Goal: Complete application form: Complete application form

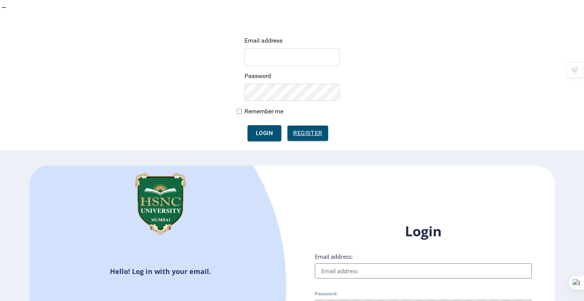
type input "[EMAIL_ADDRESS][DOMAIN_NAME]"
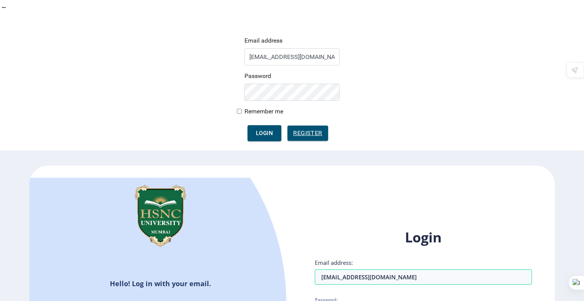
click at [316, 228] on div "Login Email address: [EMAIL_ADDRESS][DOMAIN_NAME] Password: Remember me Forgot …" at bounding box center [423, 300] width 217 height 145
checkbox input "true"
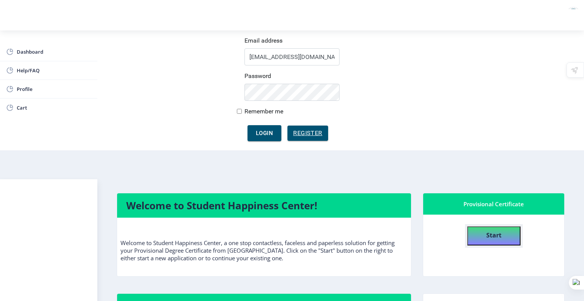
click at [511, 226] on button "Start" at bounding box center [493, 235] width 53 height 19
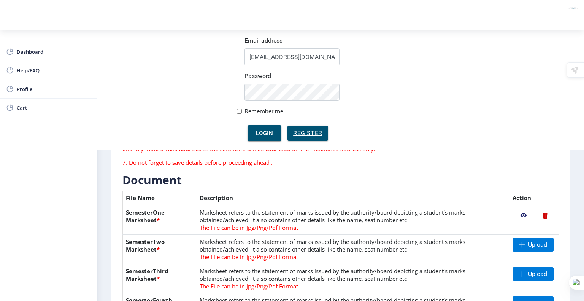
scroll to position [176, 0]
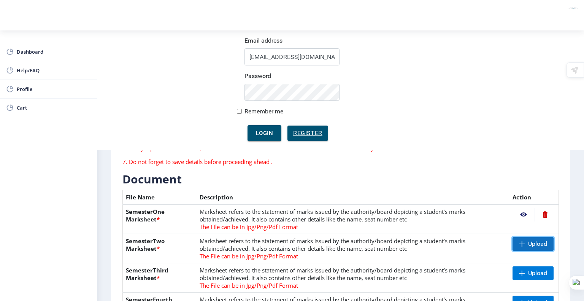
click at [523, 241] on span at bounding box center [522, 244] width 6 height 6
click at [521, 237] on nb-action at bounding box center [523, 244] width 22 height 14
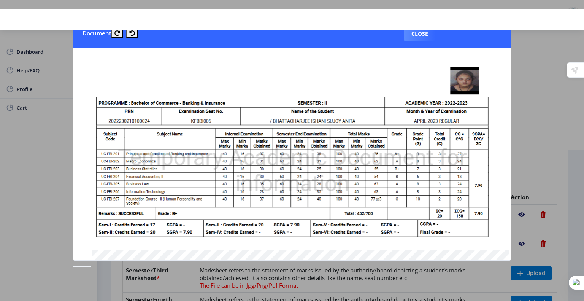
click at [526, 135] on div at bounding box center [292, 150] width 584 height 301
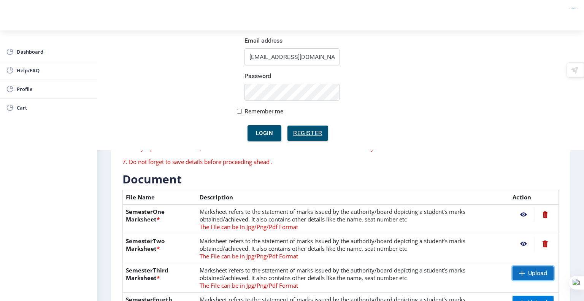
click at [537, 266] on span "Upload" at bounding box center [532, 273] width 41 height 14
click at [519, 266] on nb-action at bounding box center [523, 273] width 22 height 14
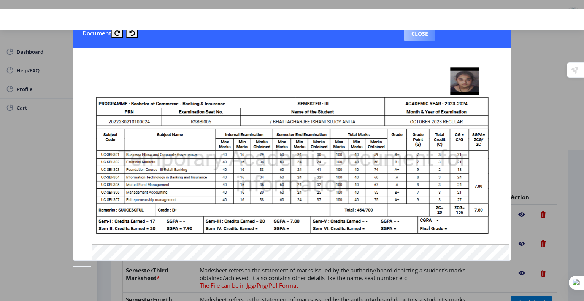
click at [413, 36] on button "Close" at bounding box center [419, 33] width 31 height 15
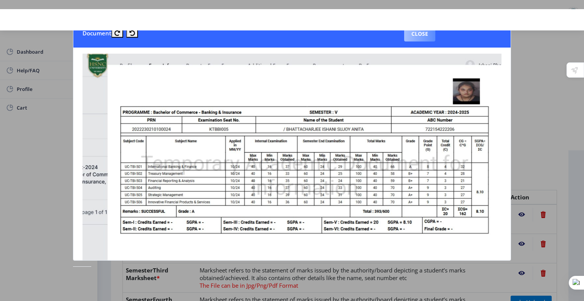
click at [407, 33] on button "Close" at bounding box center [419, 33] width 31 height 15
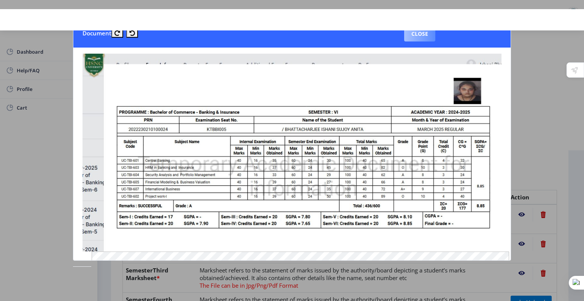
click at [422, 28] on button "Close" at bounding box center [419, 33] width 31 height 15
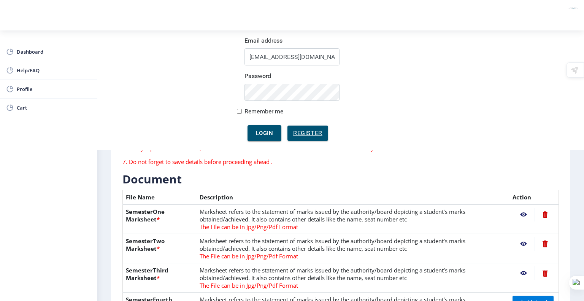
click at [520, 208] on nb-action at bounding box center [523, 215] width 22 height 14
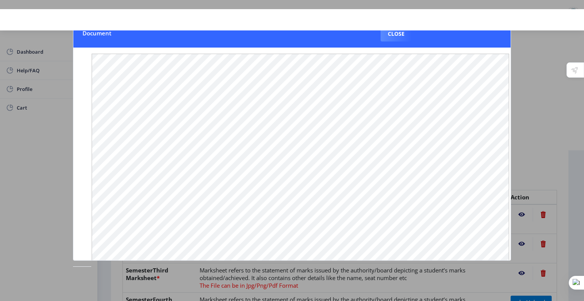
scroll to position [69, 0]
click at [403, 38] on button "Close" at bounding box center [395, 33] width 31 height 15
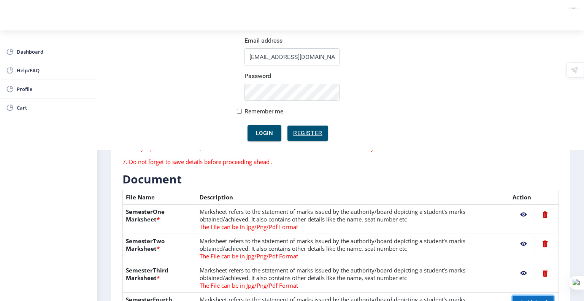
click at [537, 298] on span "Upload" at bounding box center [537, 302] width 19 height 8
click at [520, 295] on nb-action at bounding box center [523, 302] width 22 height 14
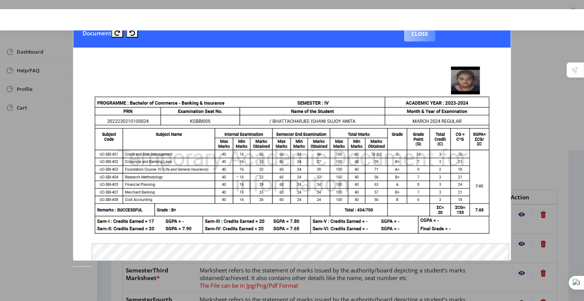
click at [419, 30] on button "Close" at bounding box center [419, 33] width 31 height 15
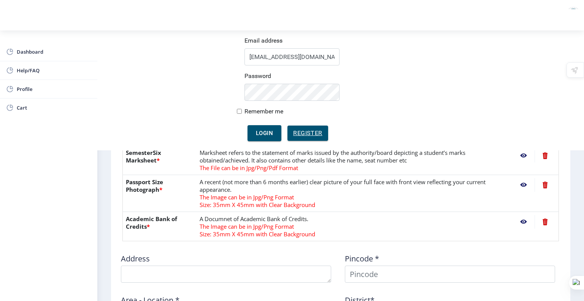
scroll to position [382, 0]
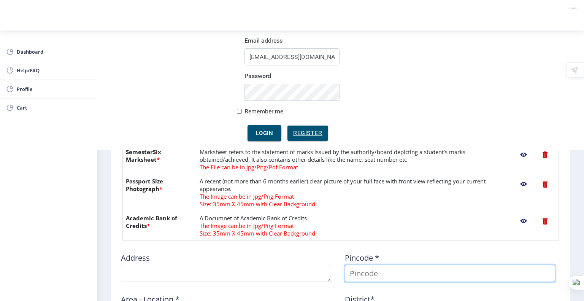
click at [349, 265] on input at bounding box center [450, 273] width 210 height 17
type input "[PERSON_NAME]"
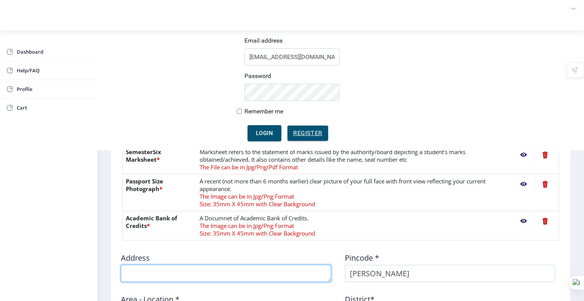
type textarea "25/603 Kalpavriksha gardens hsc Op. [GEOGRAPHIC_DATA], [GEOGRAPHIC_DATA]"
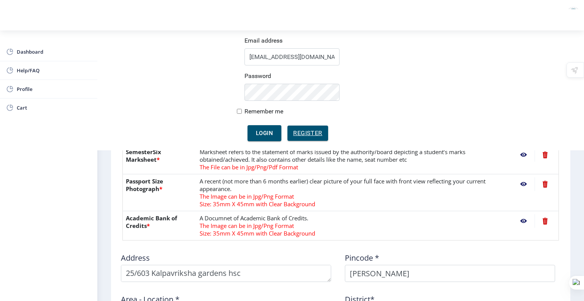
type input "[PERSON_NAME]"
type input "[GEOGRAPHIC_DATA]"
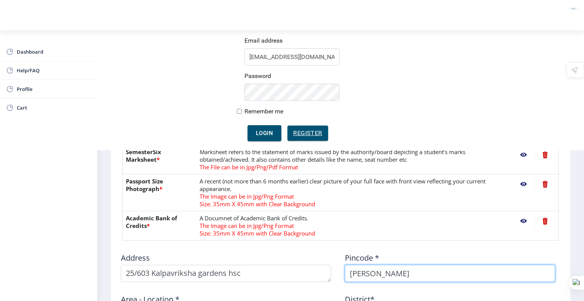
click at [415, 265] on input "[PERSON_NAME]" at bounding box center [450, 273] width 210 height 17
type input "A"
type input "400608"
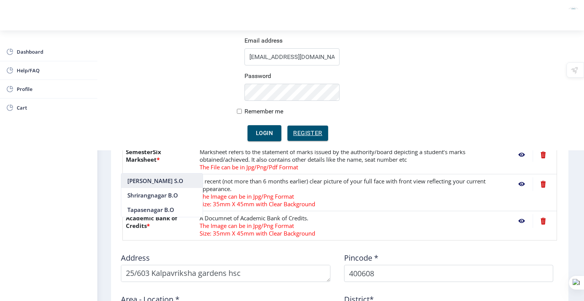
click at [171, 183] on nb-option "[PERSON_NAME] S.O" at bounding box center [161, 180] width 81 height 14
type input "THANE"
type input "[GEOGRAPHIC_DATA]"
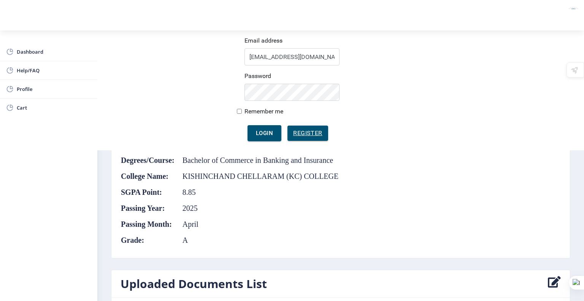
scroll to position [490, 0]
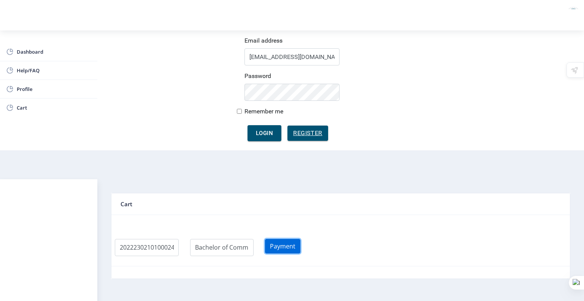
click at [284, 239] on button "Payment" at bounding box center [282, 246] width 35 height 14
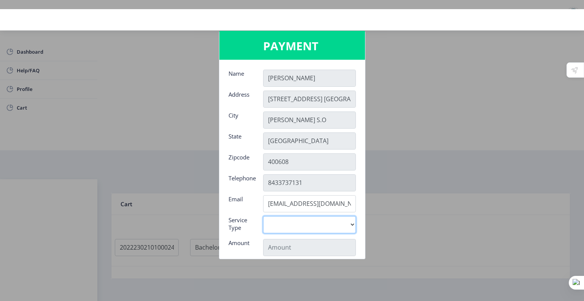
click at [315, 219] on select "Digital" at bounding box center [309, 224] width 93 height 17
click at [315, 225] on select "Digital" at bounding box center [309, 224] width 93 height 17
select select "old"
click at [263, 216] on select "Digital" at bounding box center [309, 224] width 93 height 17
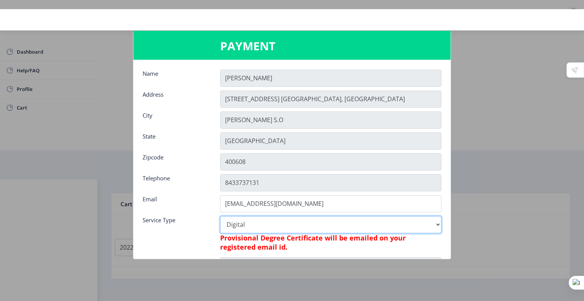
type input "795"
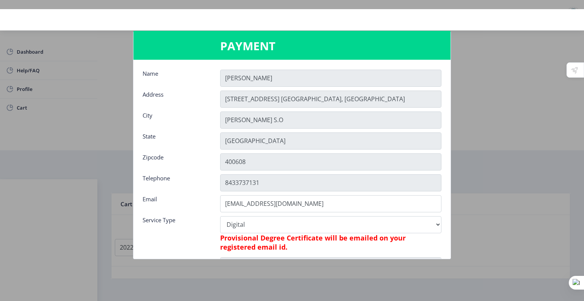
scroll to position [138, 0]
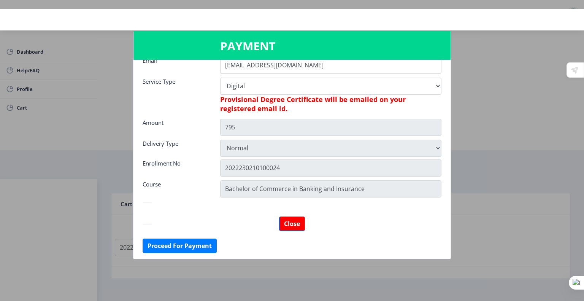
click at [474, 85] on div at bounding box center [292, 150] width 584 height 301
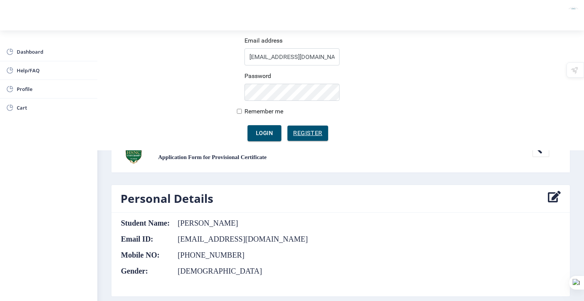
scroll to position [60, 0]
